Goal: Information Seeking & Learning: Learn about a topic

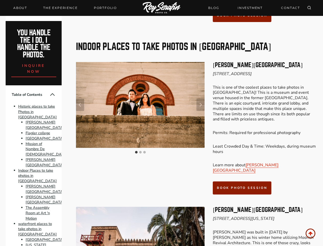
click at [161, 123] on div at bounding box center [140, 108] width 129 height 93
click at [309, 8] on icon "Search" at bounding box center [309, 8] width 4 height 4
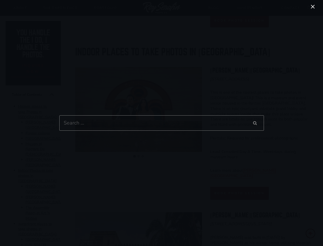
click at [80, 79] on div "Search for: Search Search" at bounding box center [161, 123] width 323 height 246
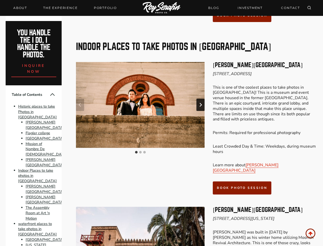
click at [201, 103] on icon "Next slide" at bounding box center [201, 105] width 4 height 4
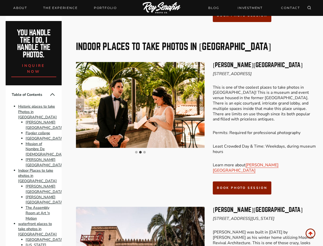
click at [140, 79] on img "2 of 3" at bounding box center [140, 105] width 129 height 86
click at [136, 151] on button "Go to slide 1" at bounding box center [136, 152] width 3 height 3
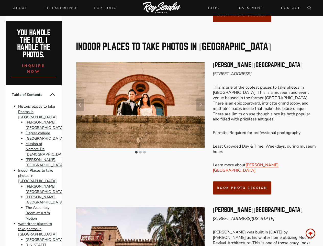
click at [140, 151] on button "Go to slide 2" at bounding box center [140, 152] width 3 height 3
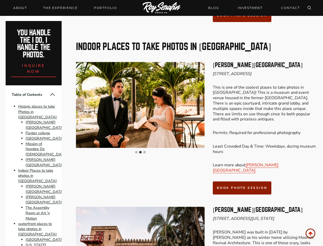
click at [145, 151] on button "Go to slide 3" at bounding box center [144, 152] width 3 height 3
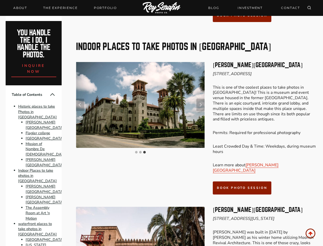
click at [49, 94] on button "Collapse Table of Contents" at bounding box center [52, 94] width 6 height 6
